Goal: Find specific page/section: Find specific page/section

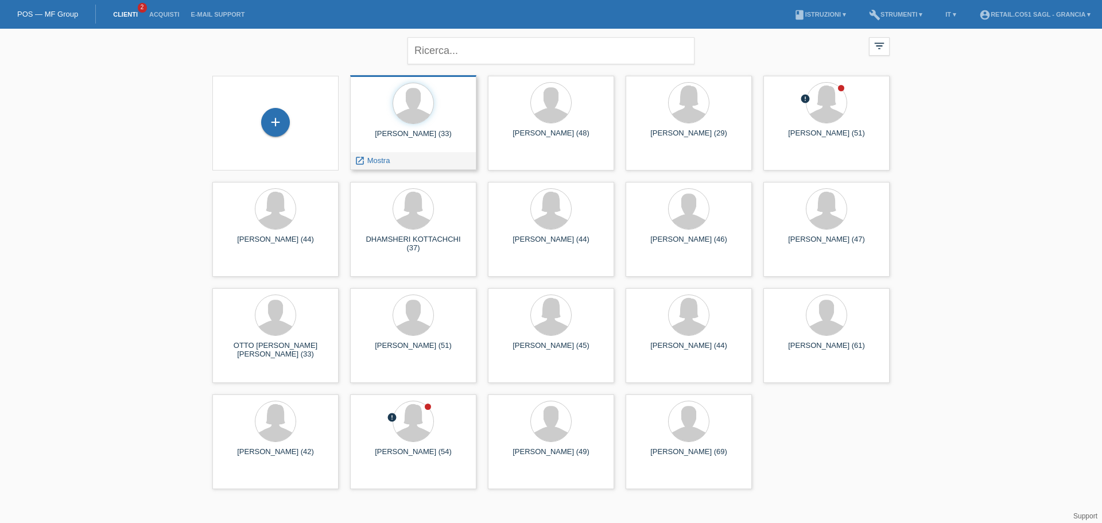
click at [413, 129] on div "[PERSON_NAME] (33)" at bounding box center [413, 138] width 108 height 18
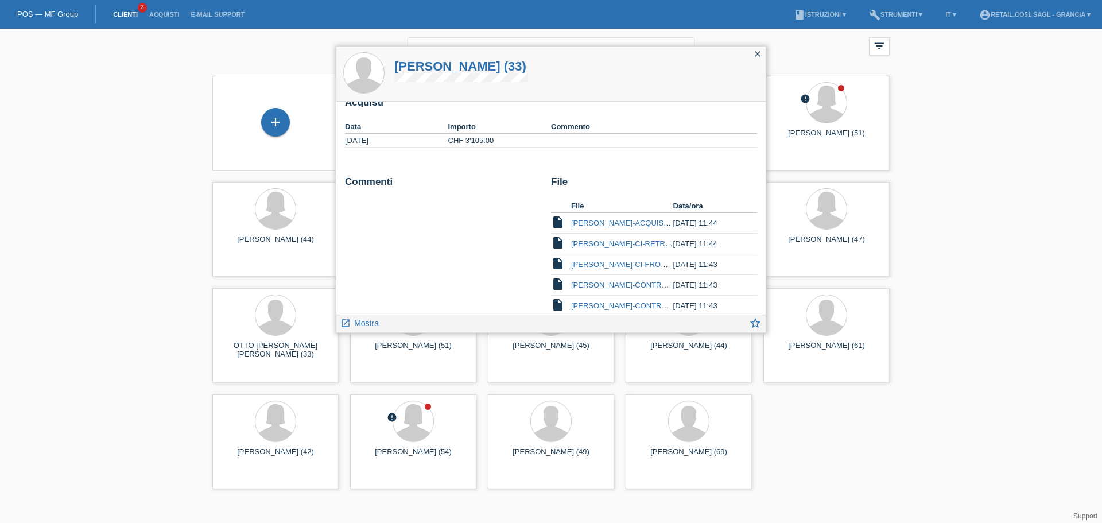
scroll to position [111, 0]
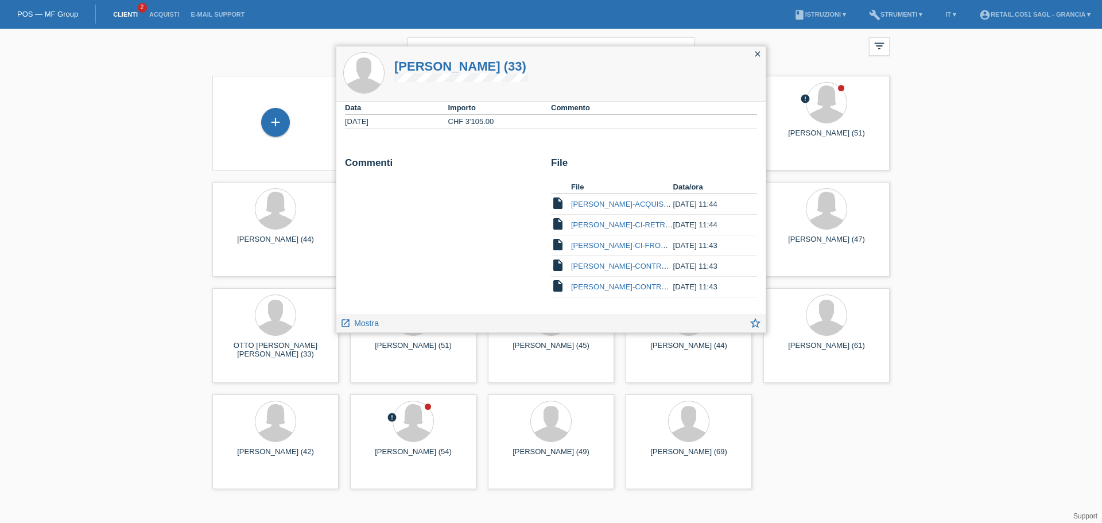
click at [759, 55] on icon "close" at bounding box center [757, 53] width 9 height 9
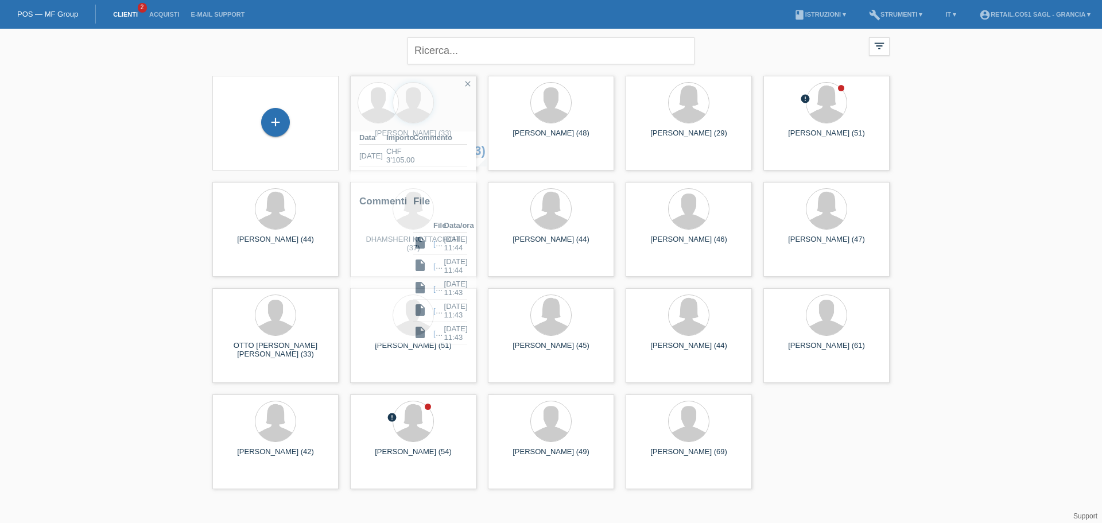
scroll to position [131, 0]
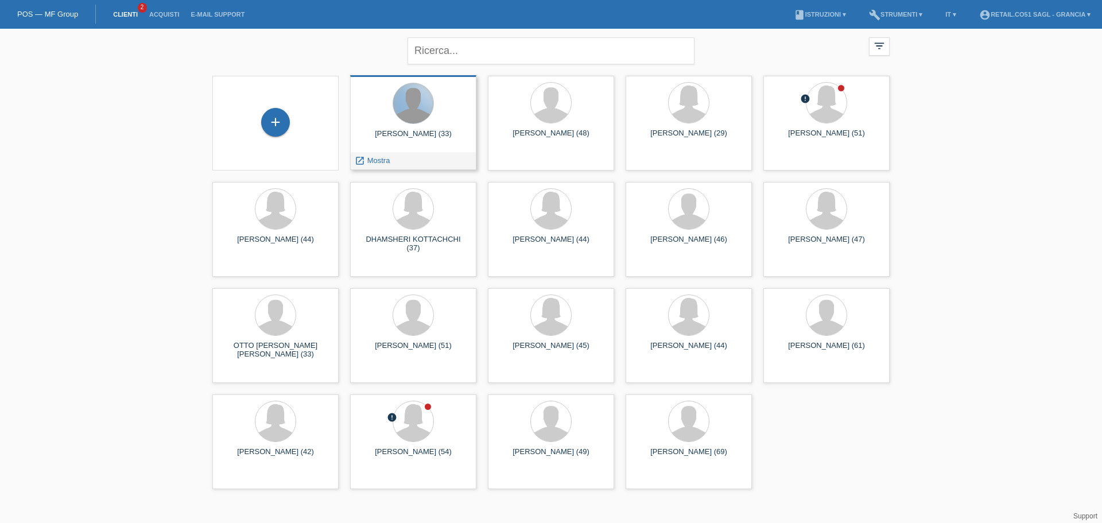
click at [424, 114] on div at bounding box center [413, 103] width 40 height 40
click at [410, 125] on div at bounding box center [413, 104] width 108 height 43
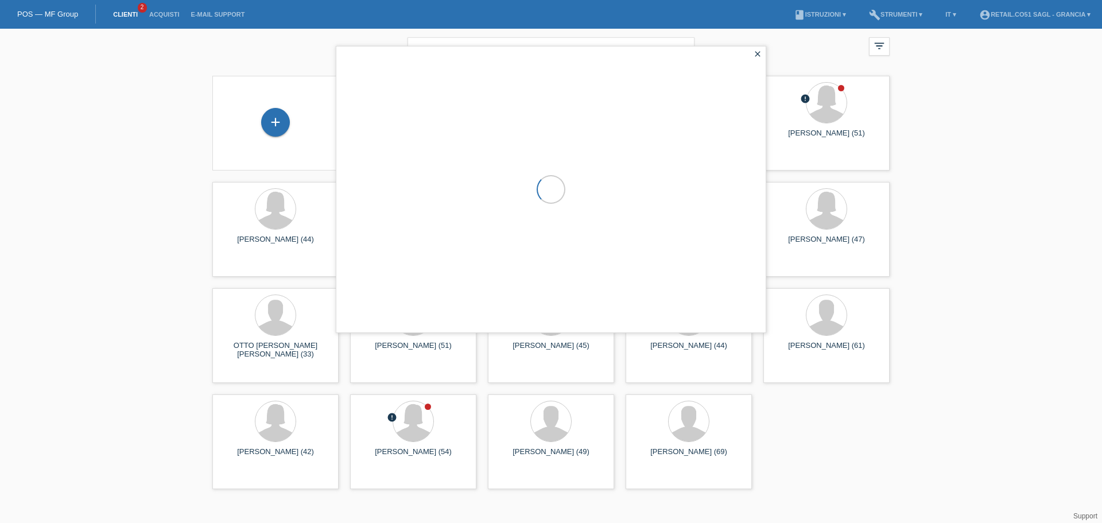
click at [410, 125] on div at bounding box center [550, 189] width 429 height 286
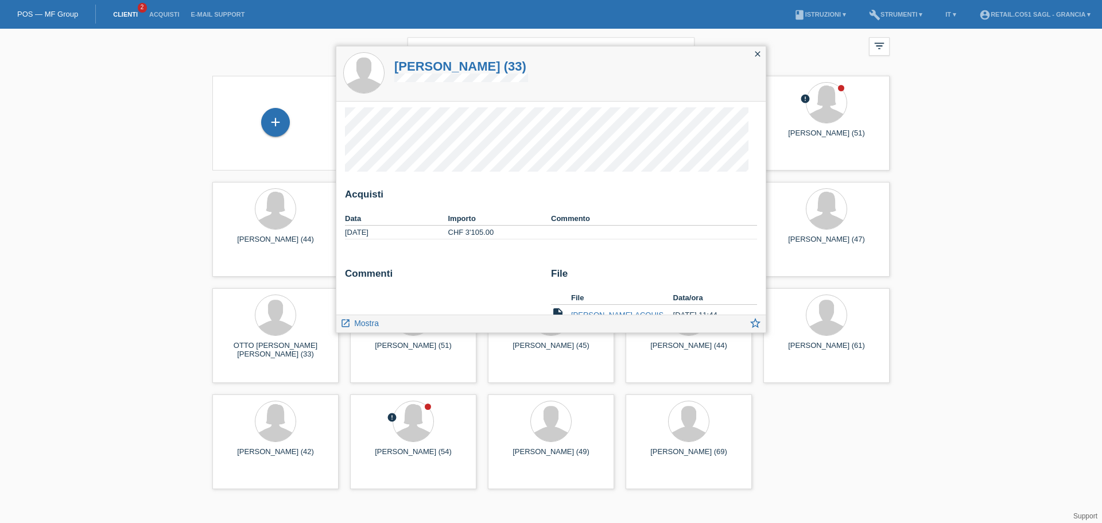
click at [757, 56] on icon "close" at bounding box center [757, 53] width 9 height 9
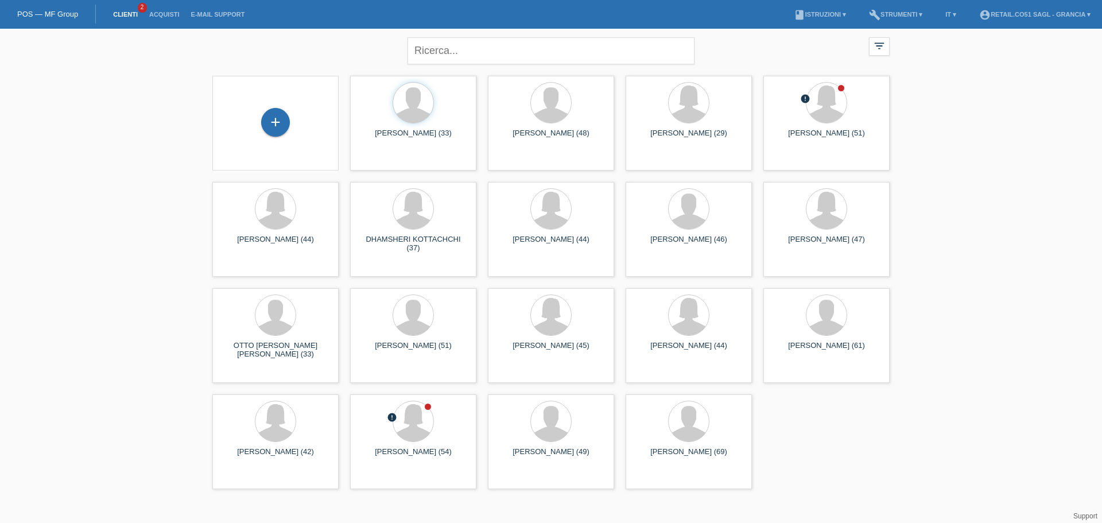
click at [164, 9] on li "Acquisti" at bounding box center [164, 14] width 42 height 29
click at [166, 15] on link "Acquisti" at bounding box center [164, 14] width 42 height 7
